Goal: Information Seeking & Learning: Learn about a topic

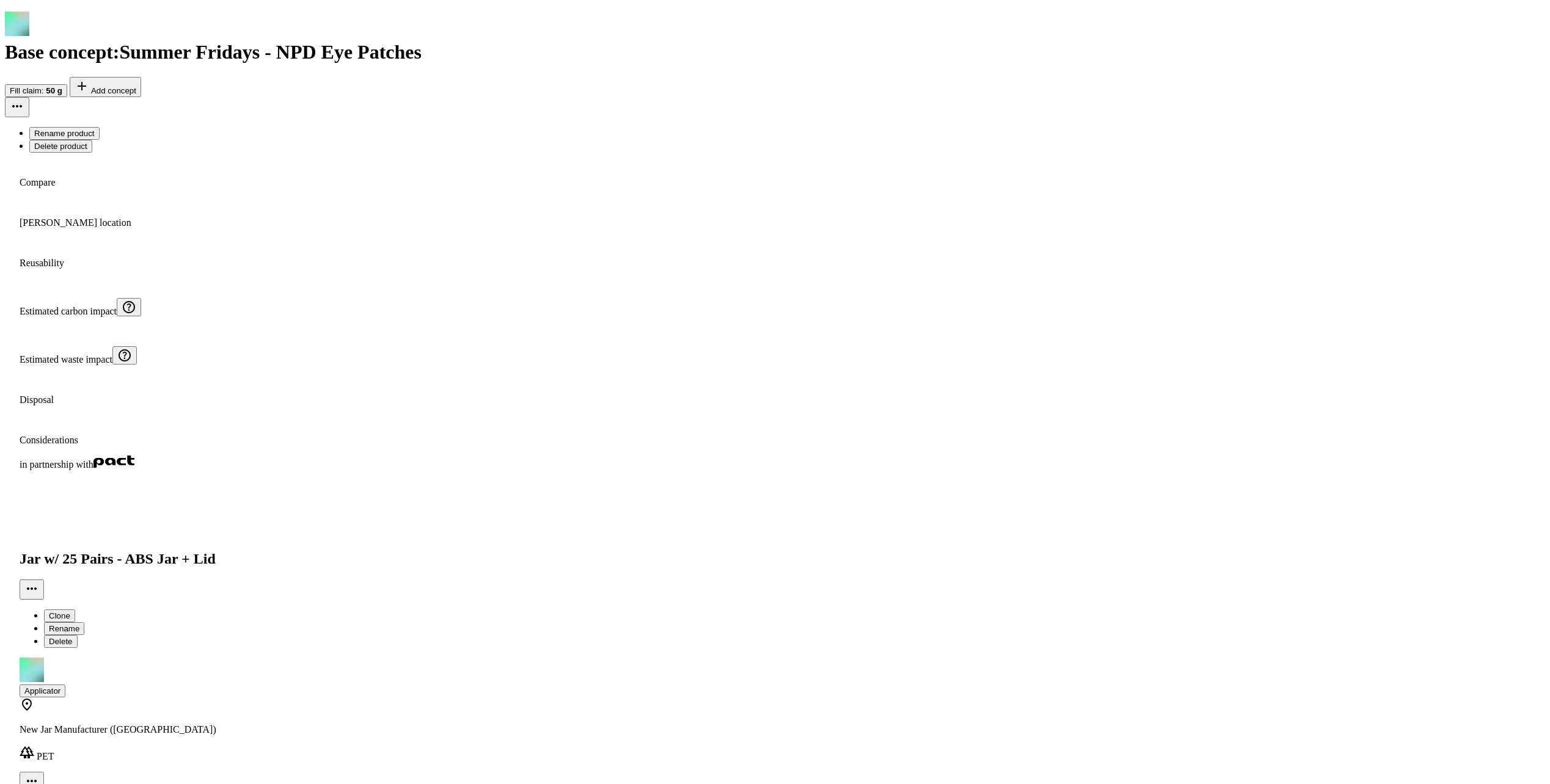
scroll to position [66, 0]
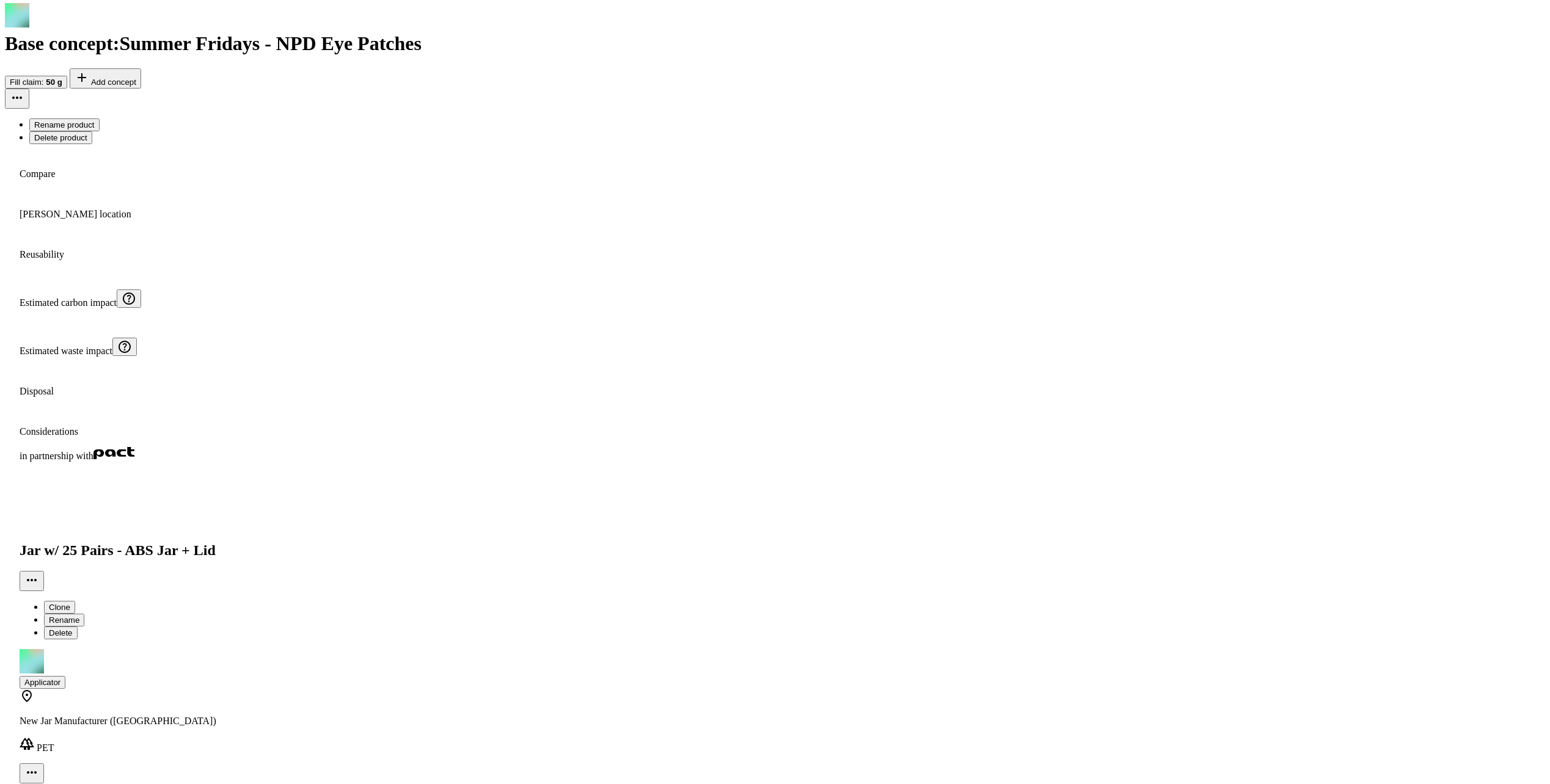
scroll to position [47, 0]
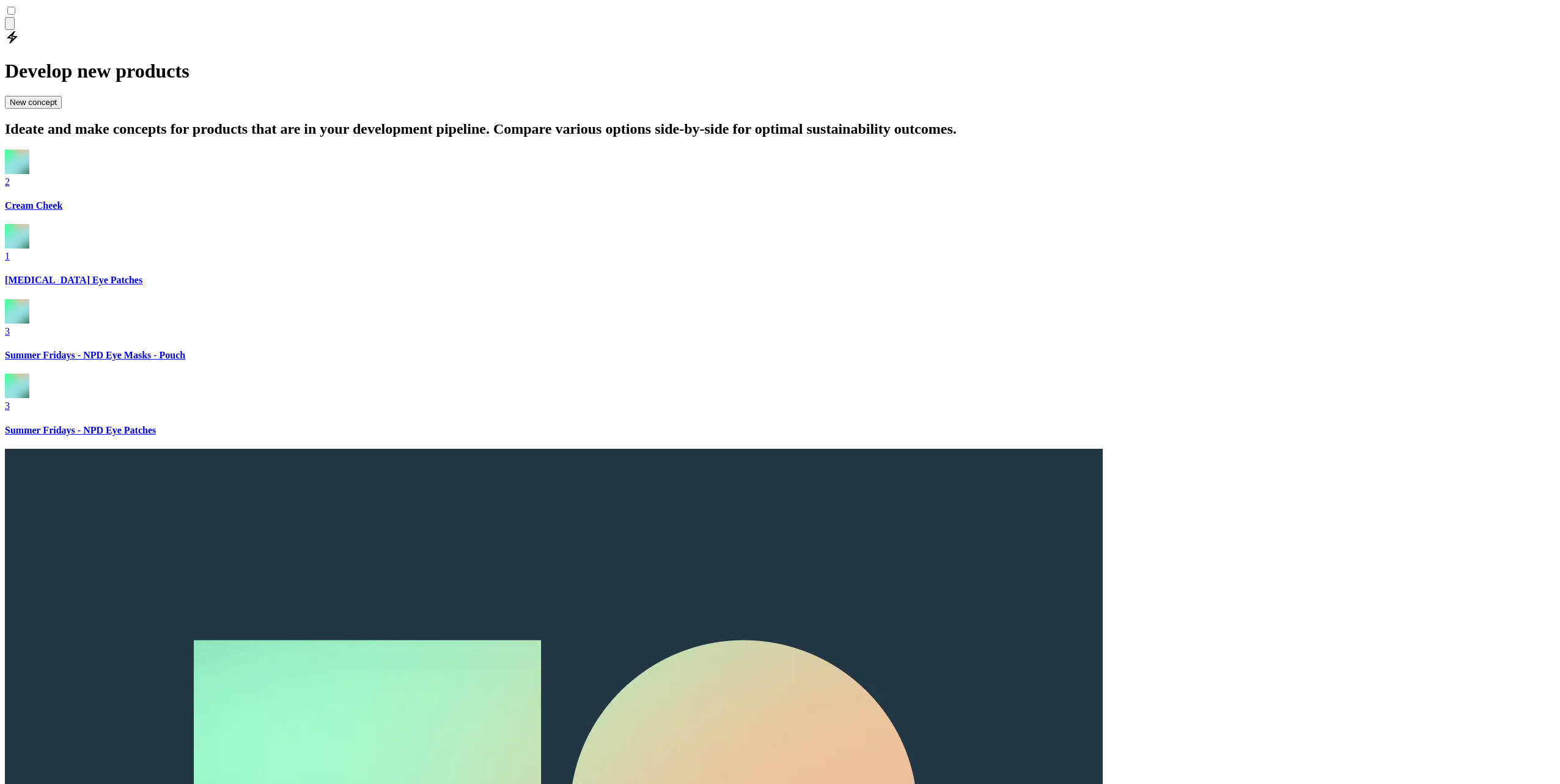
click at [29, 299] on img at bounding box center [17, 312] width 24 height 24
click at [29, 374] on img at bounding box center [17, 386] width 24 height 24
click at [29, 299] on img at bounding box center [17, 312] width 24 height 24
click at [40, 50] on icon "button" at bounding box center [38, 55] width 13 height 10
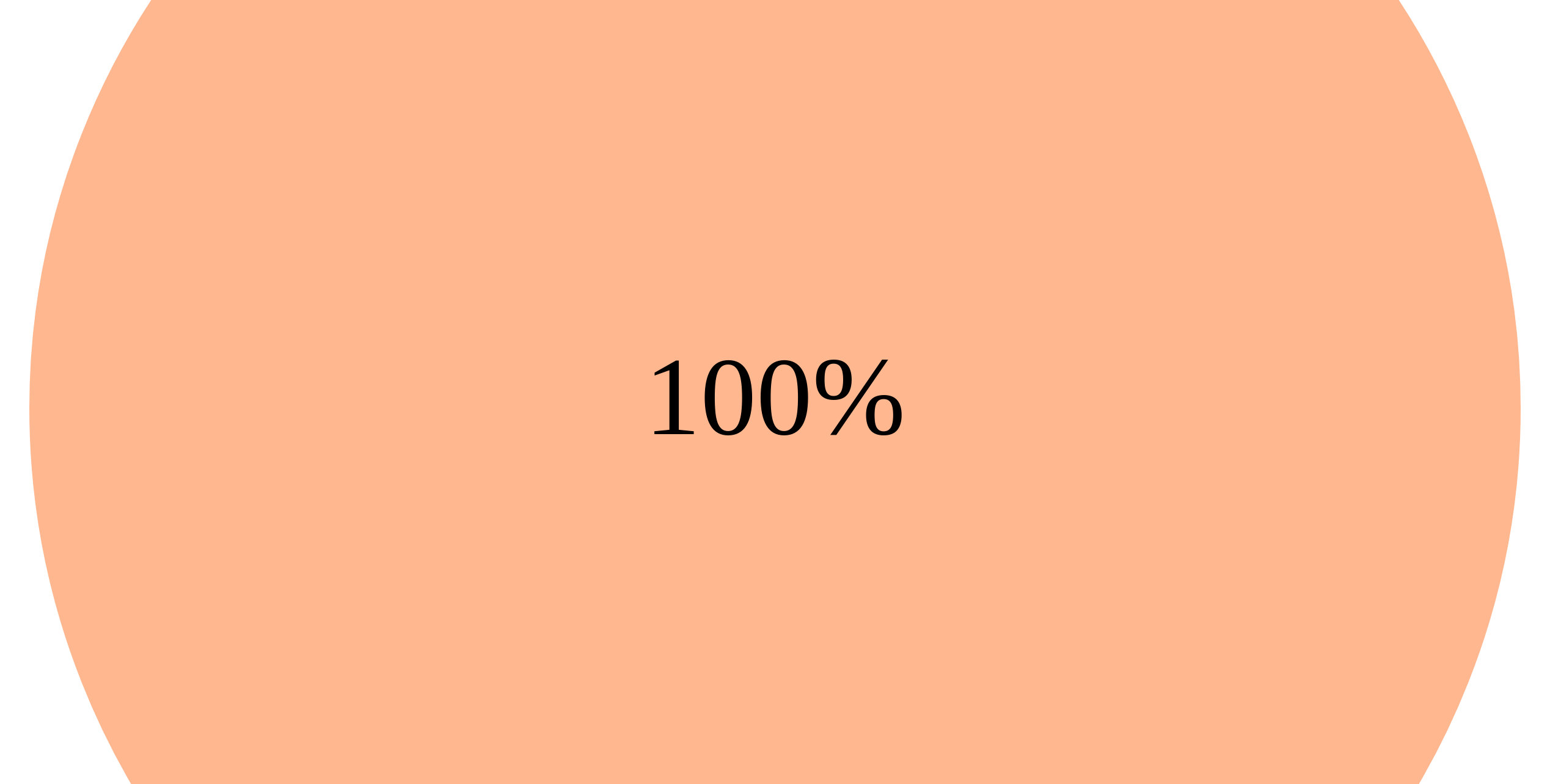
scroll to position [567, 0]
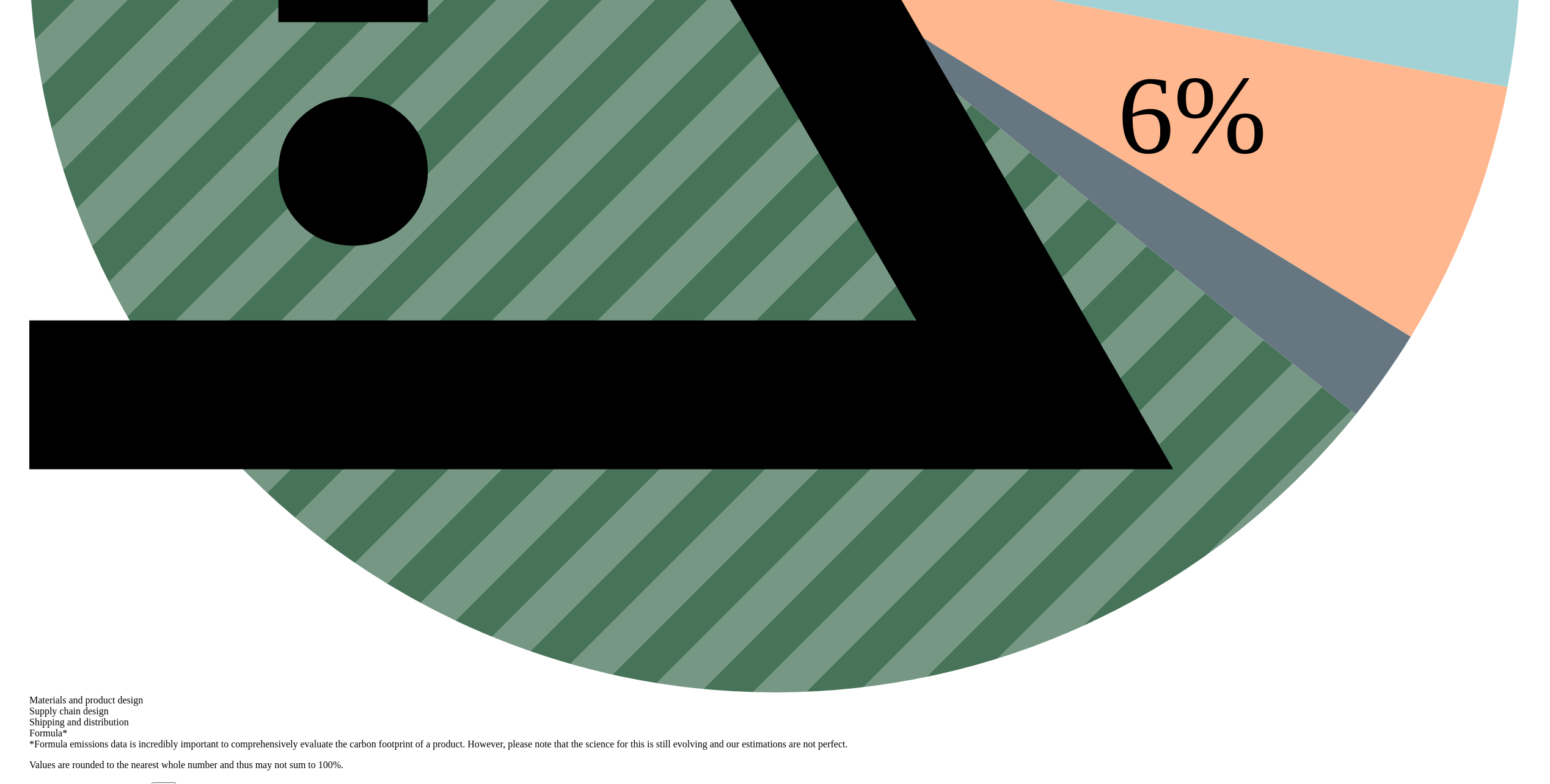
scroll to position [2033, 0]
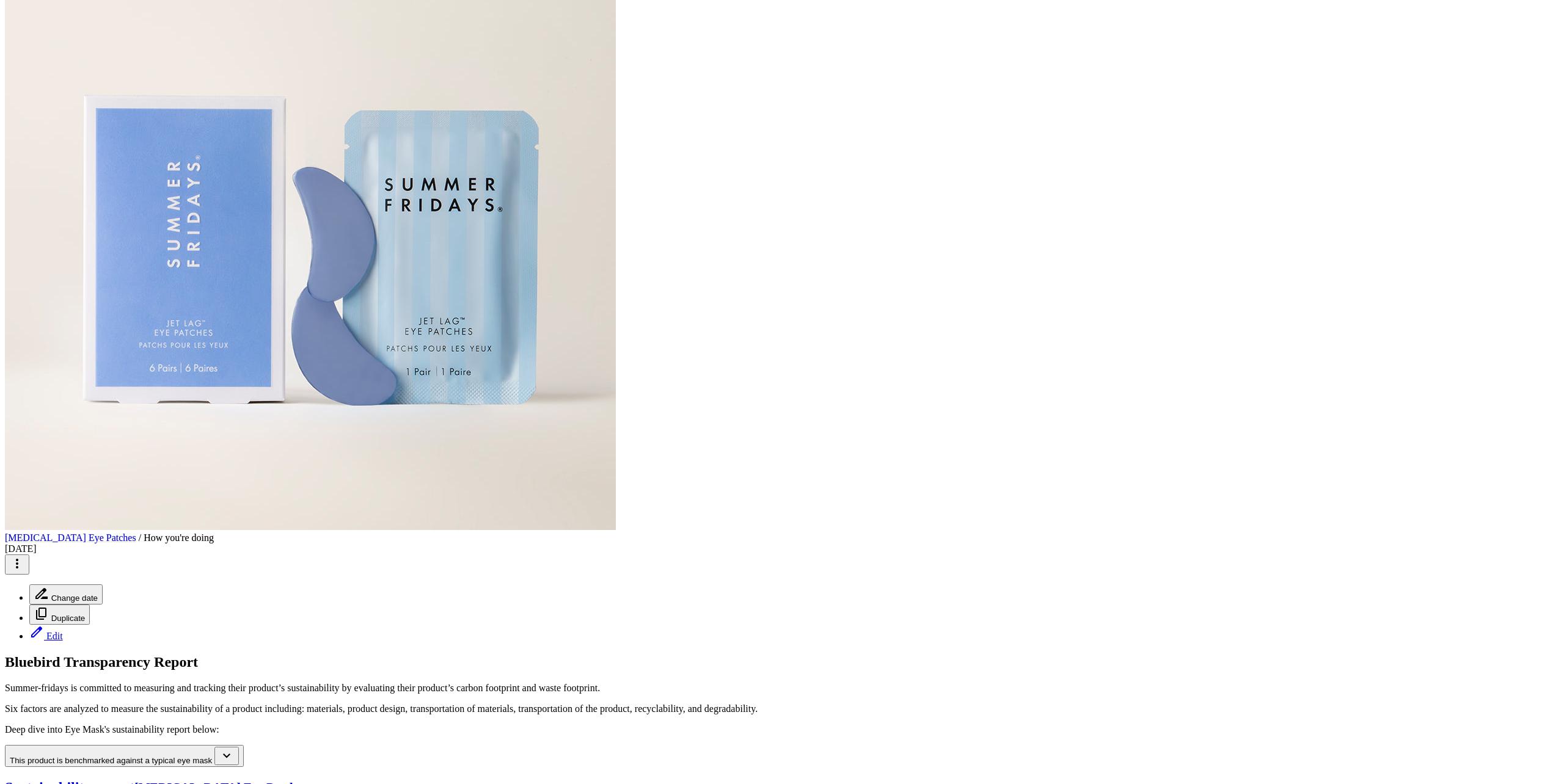
scroll to position [0, 0]
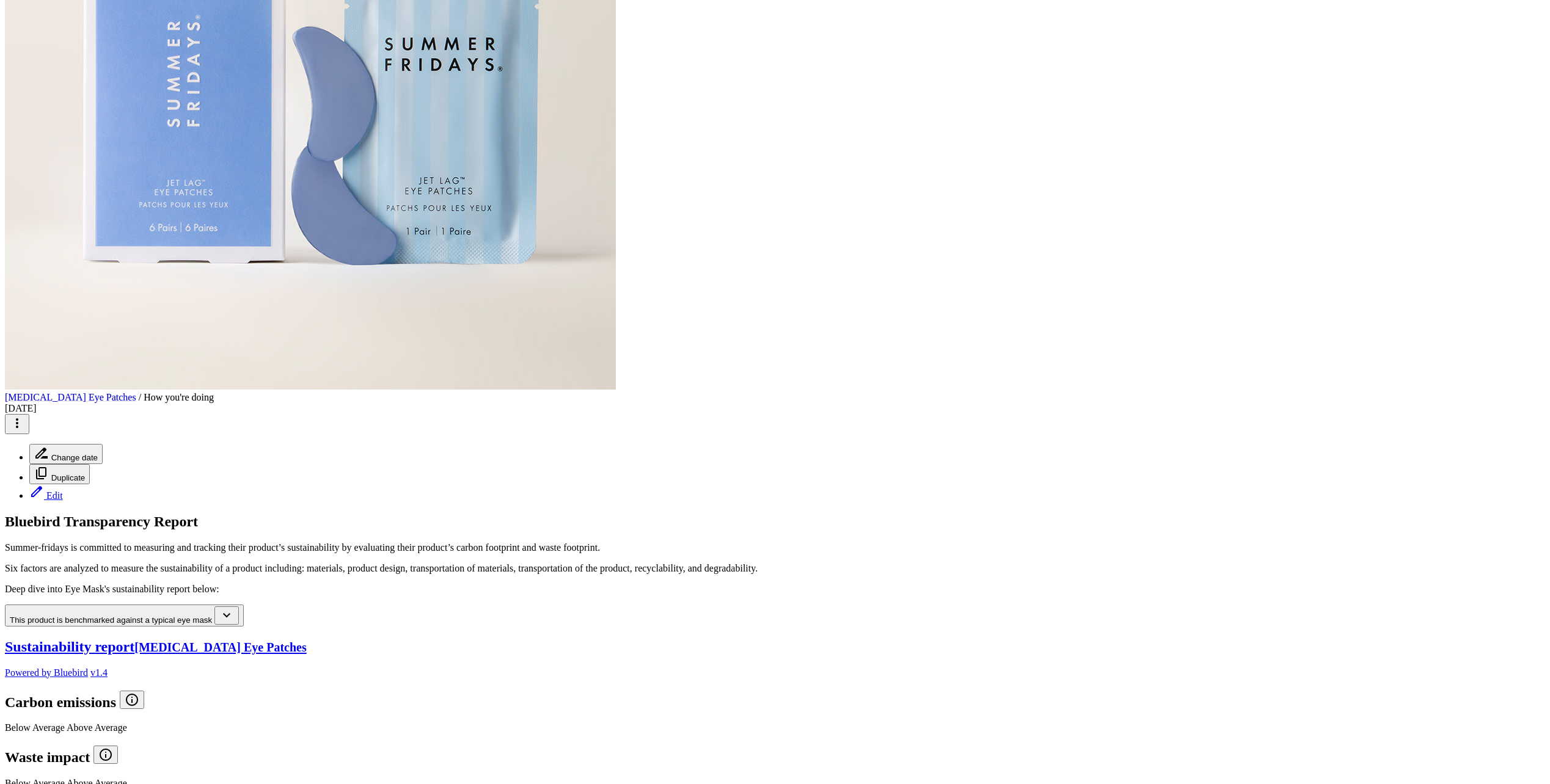
scroll to position [277, 0]
